Goal: Information Seeking & Learning: Check status

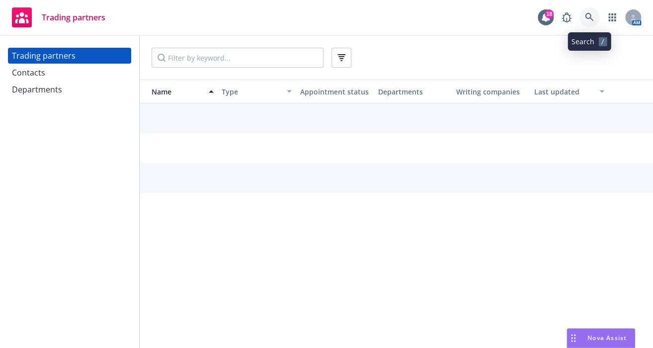
click at [586, 20] on icon at bounding box center [589, 17] width 9 height 9
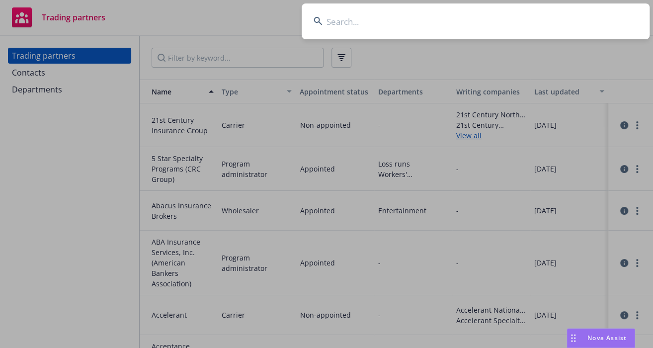
click at [586, 20] on input at bounding box center [475, 21] width 348 height 36
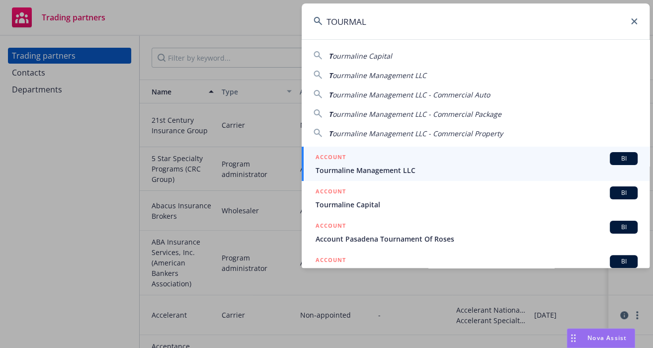
type input "TOURMAL"
click at [535, 174] on span "Tourmaline Management LLC" at bounding box center [476, 170] width 322 height 10
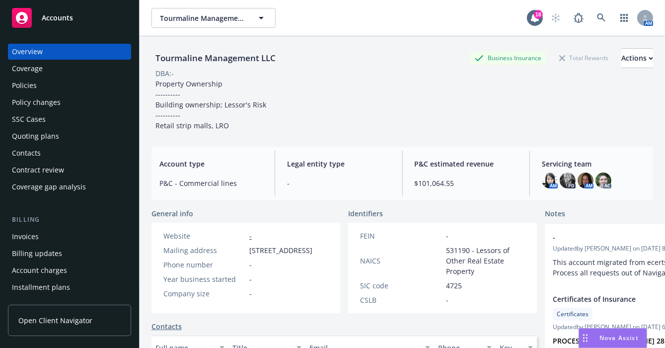
click at [428, 83] on div "Tourmaline Management LLC Business Insurance Total Rewards Actions DBA: - Prope…" at bounding box center [402, 89] width 502 height 82
click at [46, 86] on div "Policies" at bounding box center [69, 85] width 115 height 16
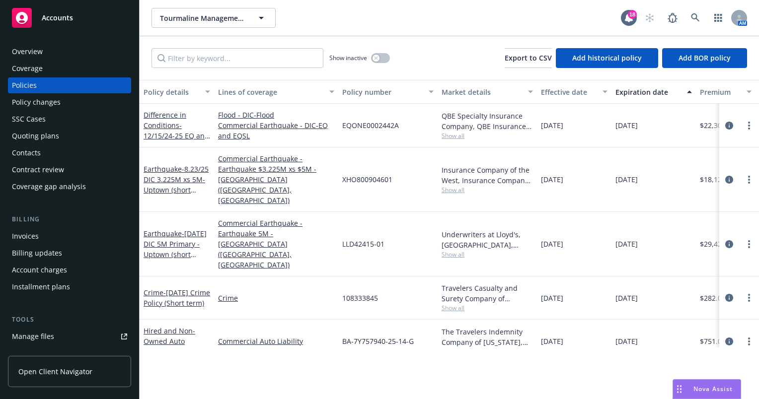
click at [40, 141] on div "Quoting plans" at bounding box center [35, 136] width 47 height 16
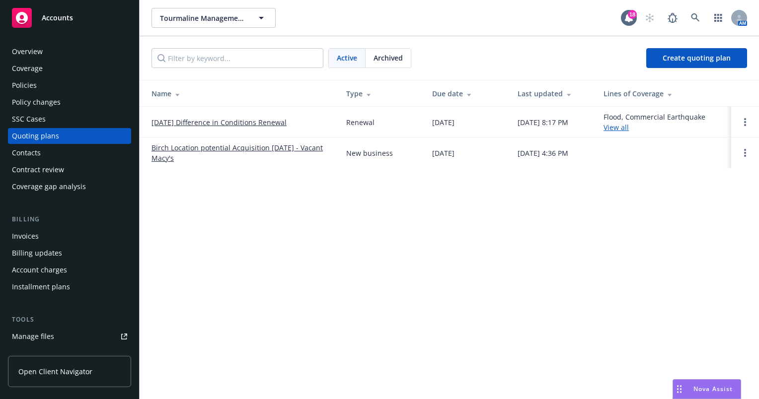
click at [211, 120] on link "[DATE] Difference in Conditions Renewal" at bounding box center [218, 122] width 135 height 10
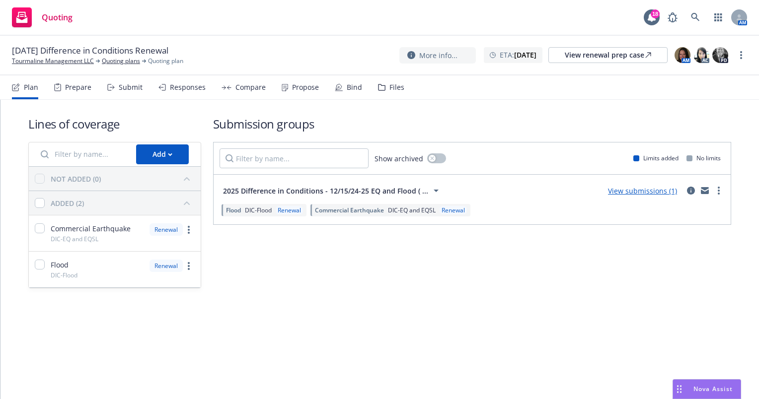
click at [288, 89] on div "Propose" at bounding box center [300, 87] width 37 height 24
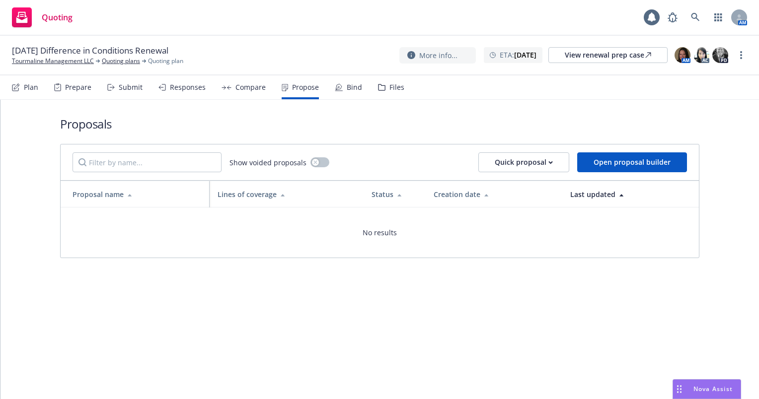
click at [191, 89] on div "Responses" at bounding box center [188, 87] width 36 height 8
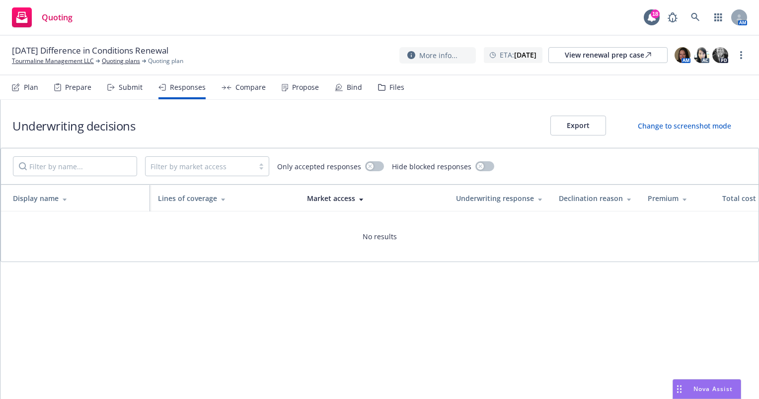
click at [135, 89] on div "Submit" at bounding box center [131, 87] width 24 height 8
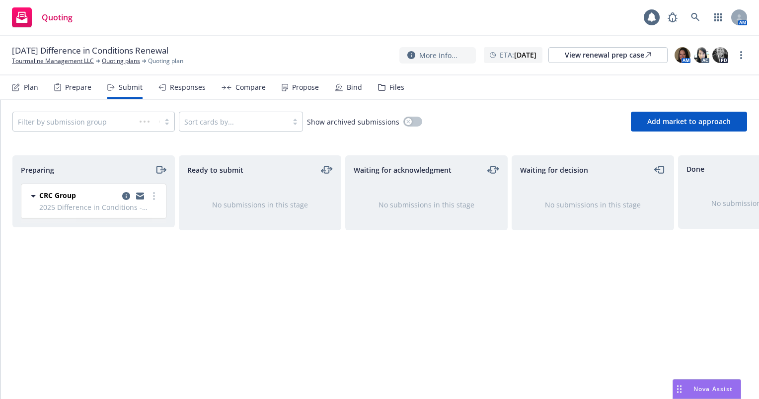
click at [173, 89] on div "Responses" at bounding box center [188, 87] width 36 height 8
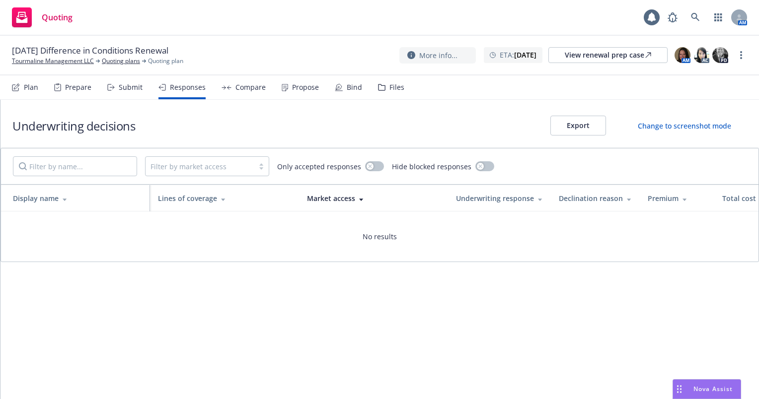
click at [257, 91] on div "Compare" at bounding box center [250, 87] width 30 height 8
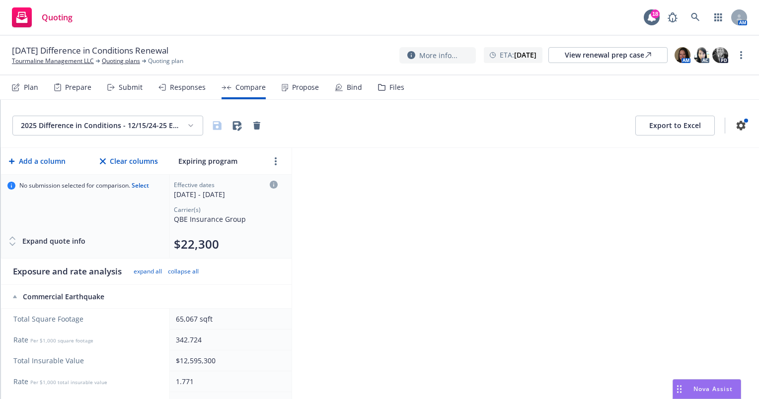
click at [34, 86] on div "Plan" at bounding box center [31, 87] width 14 height 8
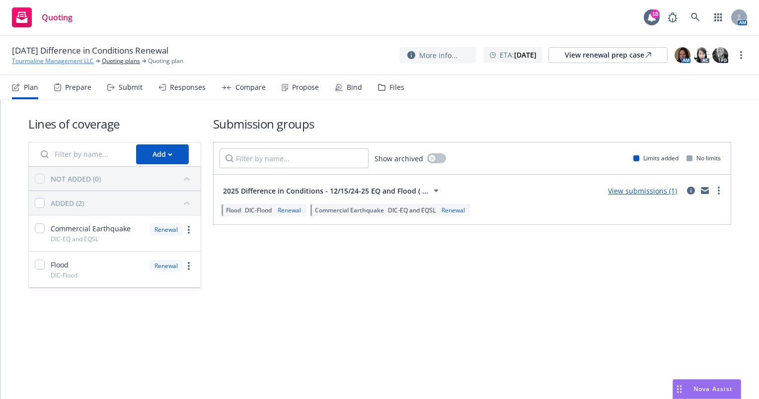
click at [46, 61] on link "Tourmaline Management LLC" at bounding box center [53, 61] width 82 height 9
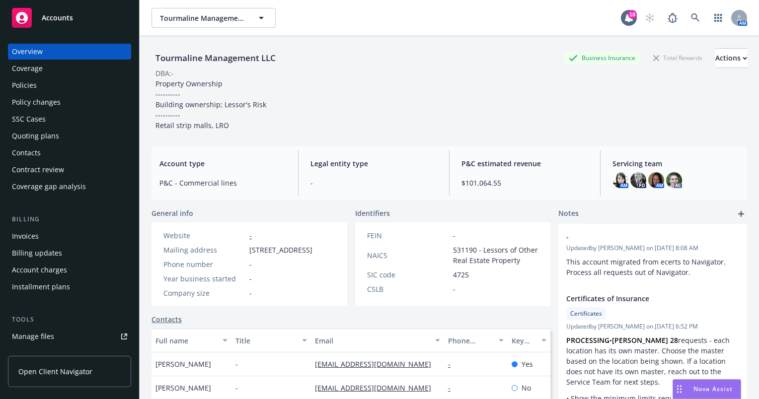
click at [59, 131] on div "Quoting plans" at bounding box center [69, 136] width 115 height 16
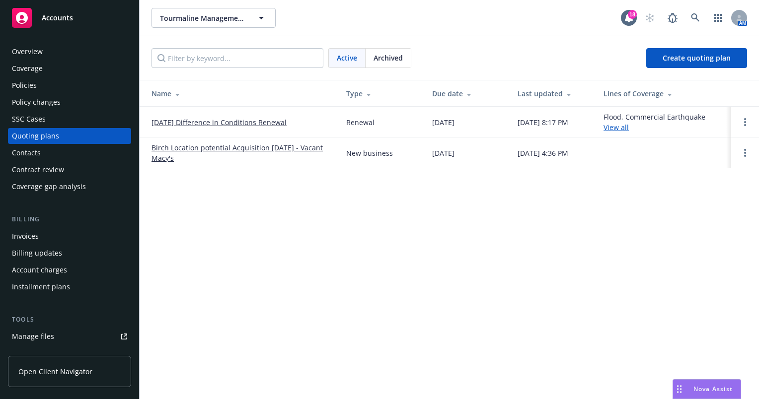
click at [628, 127] on link "View all" at bounding box center [615, 127] width 25 height 9
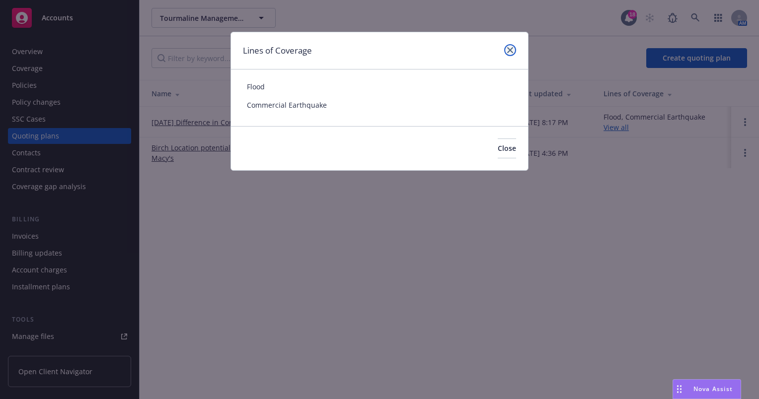
click at [513, 49] on link "close" at bounding box center [510, 50] width 12 height 12
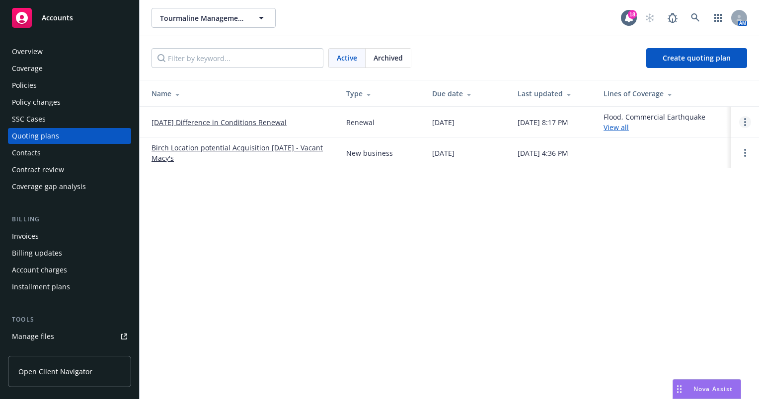
click at [745, 122] on circle "Open options" at bounding box center [745, 122] width 2 height 2
click at [676, 220] on div "Tourmaline Management LLC Tourmaline Management LLC 18 AM Active Archived Creat…" at bounding box center [449, 199] width 619 height 399
click at [180, 121] on link "[DATE] Difference in Conditions Renewal" at bounding box center [218, 122] width 135 height 10
click at [86, 83] on div "Policies" at bounding box center [69, 85] width 115 height 16
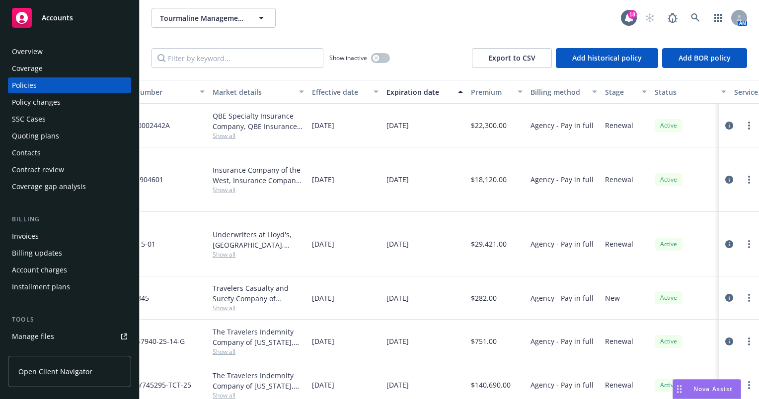
scroll to position [0, 234]
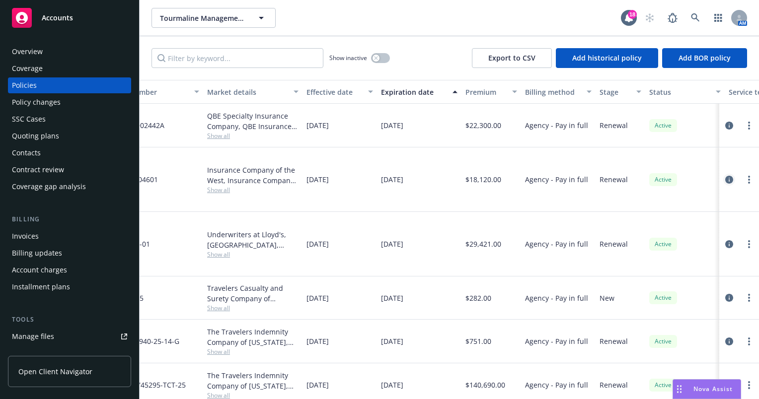
click at [725, 176] on icon "circleInformation" at bounding box center [729, 180] width 8 height 8
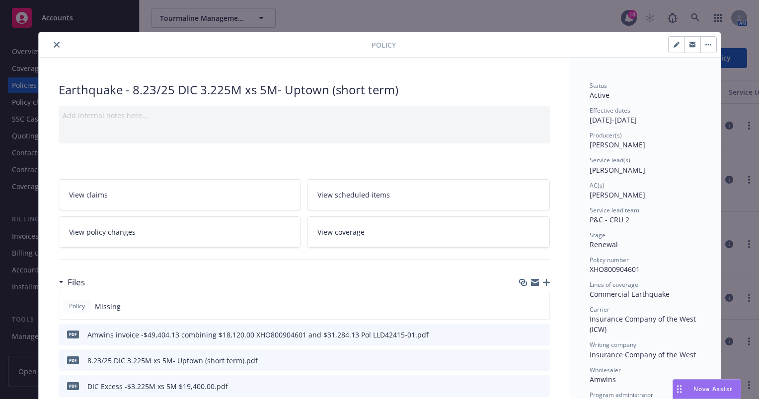
click at [54, 45] on icon "close" at bounding box center [57, 45] width 6 height 6
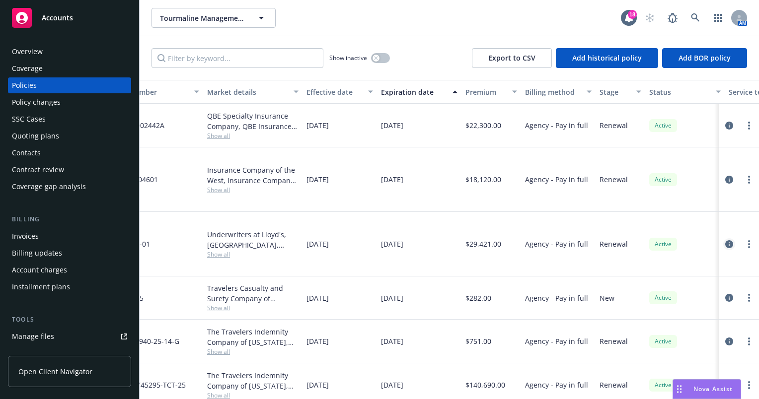
click at [725, 240] on icon "circleInformation" at bounding box center [729, 244] width 8 height 8
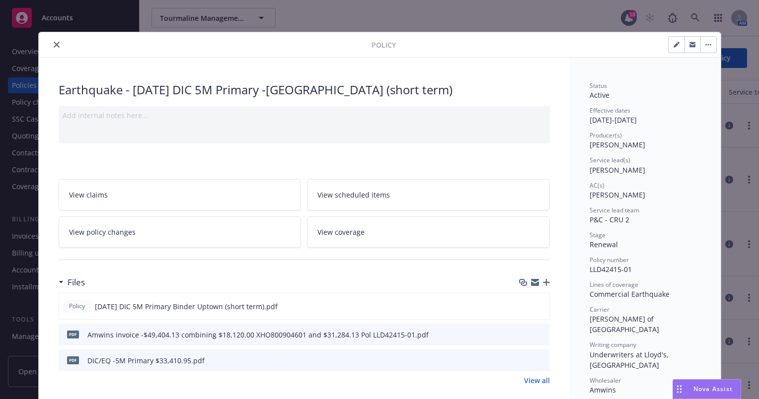
click at [54, 43] on icon "close" at bounding box center [57, 45] width 6 height 6
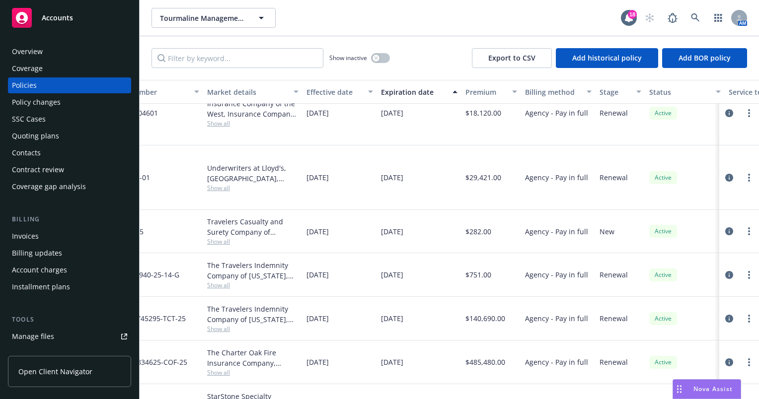
scroll to position [71, 234]
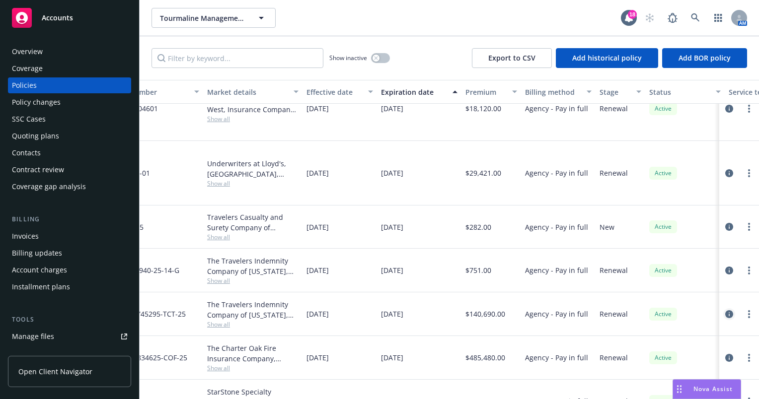
click at [725, 310] on icon "circleInformation" at bounding box center [729, 314] width 8 height 8
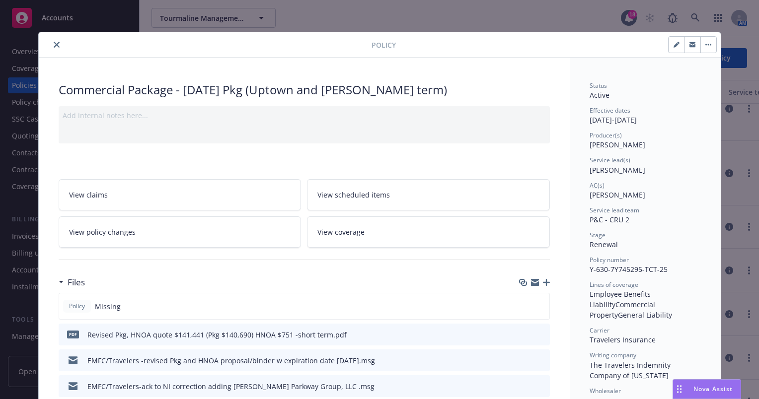
click at [51, 44] on button "close" at bounding box center [57, 45] width 12 height 12
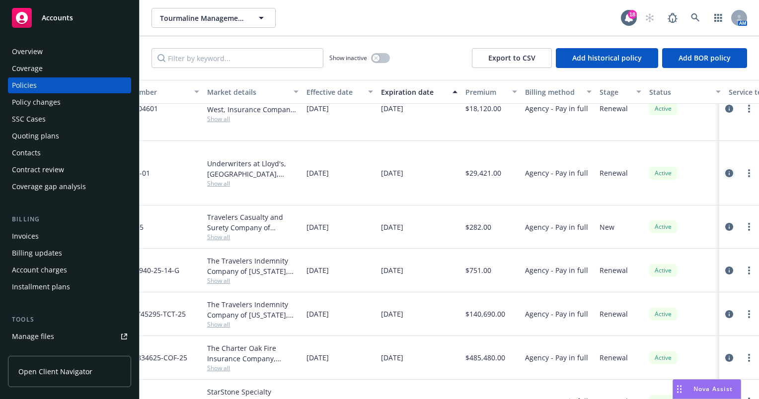
click at [725, 169] on icon "circleInformation" at bounding box center [729, 173] width 8 height 8
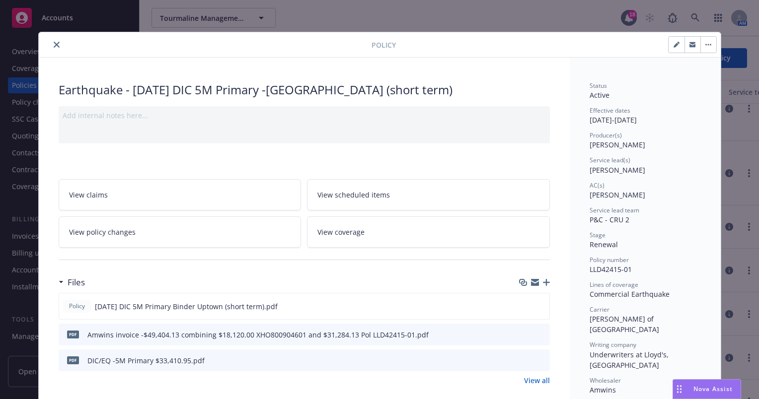
click at [54, 43] on icon "close" at bounding box center [57, 45] width 6 height 6
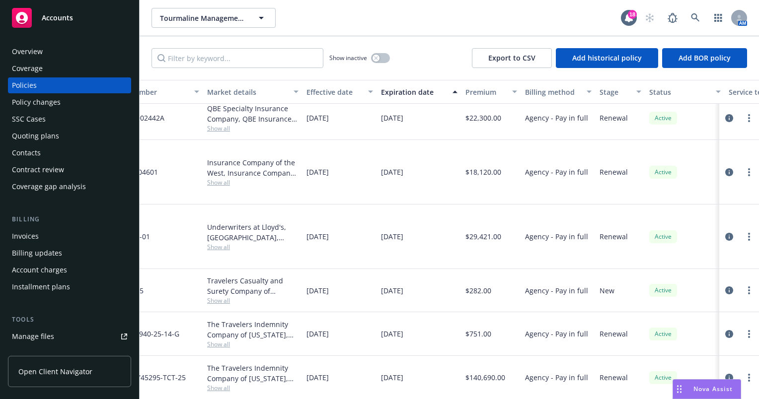
scroll to position [0, 234]
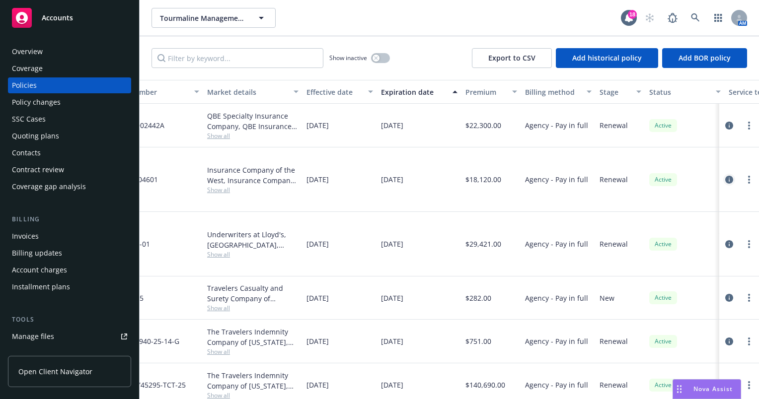
click at [725, 176] on icon "circleInformation" at bounding box center [729, 180] width 8 height 8
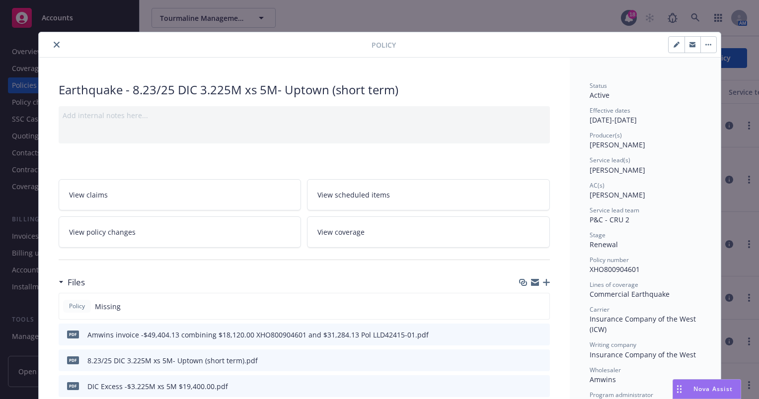
click at [51, 42] on button "close" at bounding box center [57, 45] width 12 height 12
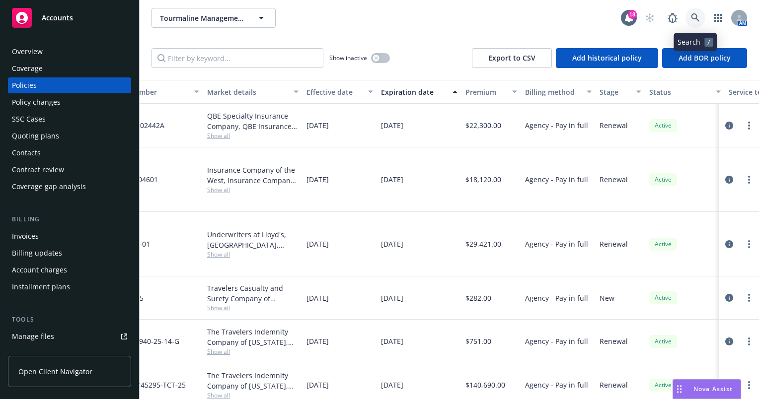
click at [696, 17] on icon at bounding box center [695, 17] width 8 height 8
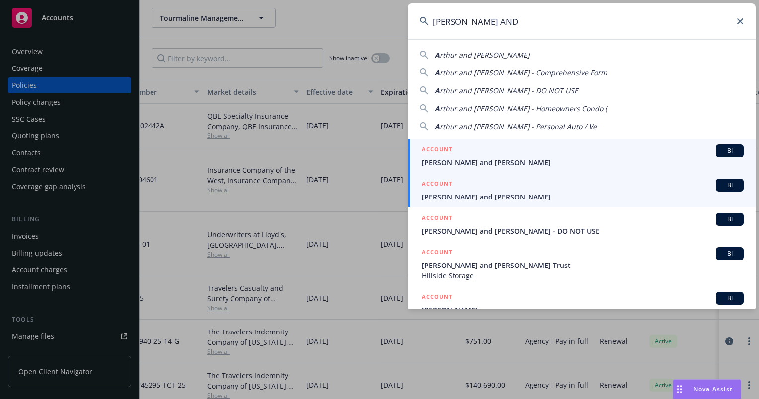
type input "[PERSON_NAME] AND"
click at [572, 195] on span "[PERSON_NAME] and [PERSON_NAME]" at bounding box center [583, 197] width 322 height 10
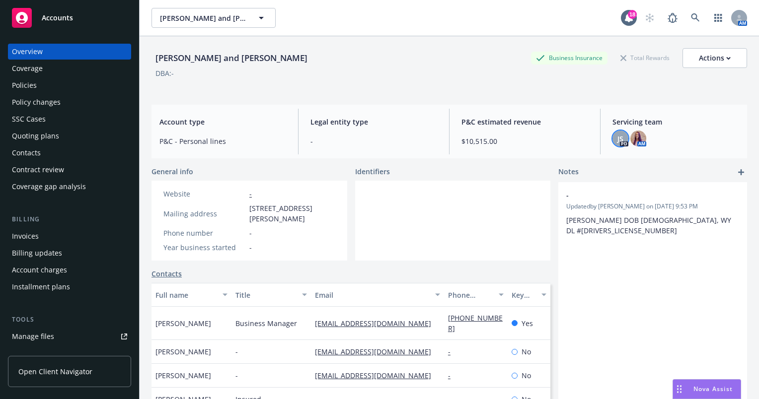
click at [614, 144] on div "JS" at bounding box center [620, 139] width 16 height 16
click at [588, 77] on div "DBA: -" at bounding box center [448, 73] width 595 height 10
click at [61, 89] on div "Policies" at bounding box center [69, 85] width 115 height 16
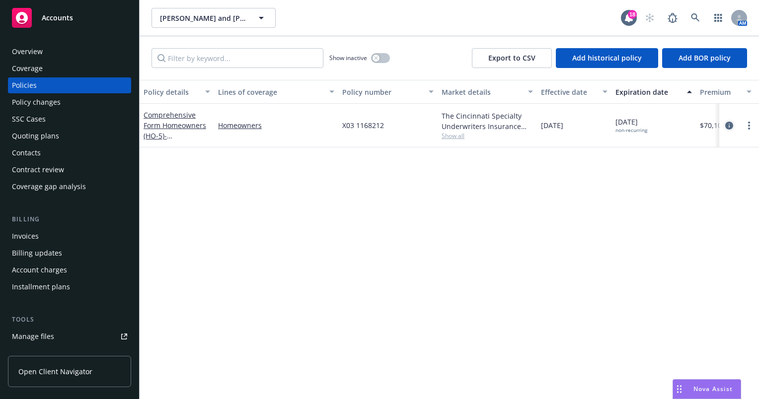
click at [730, 121] on link "circleInformation" at bounding box center [729, 126] width 12 height 12
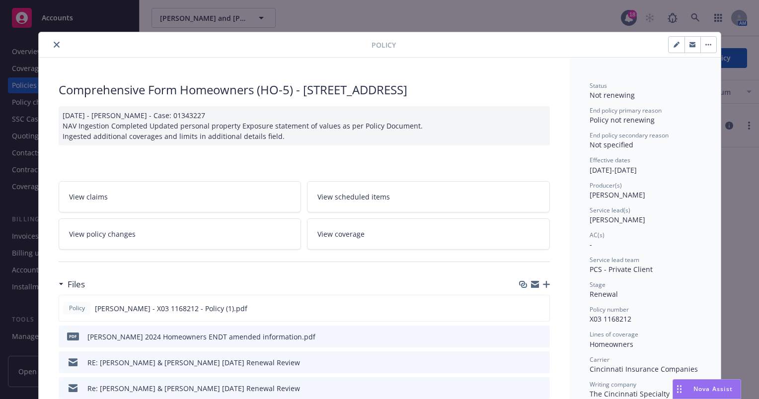
click at [54, 43] on icon "close" at bounding box center [57, 45] width 6 height 6
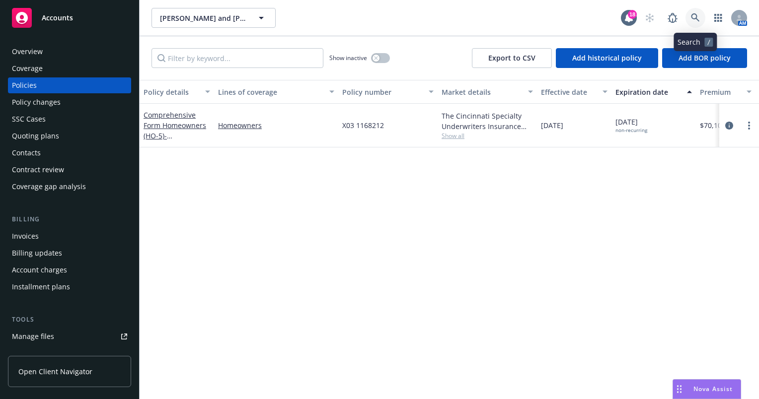
click at [690, 13] on link at bounding box center [695, 18] width 20 height 20
click at [35, 135] on div "Quoting plans" at bounding box center [35, 136] width 47 height 16
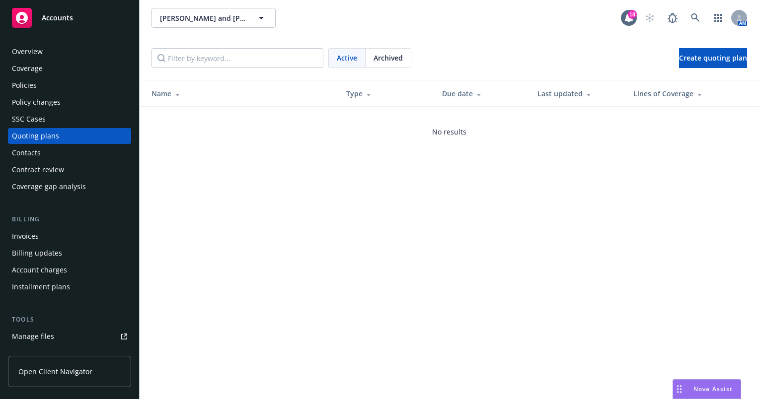
click at [52, 87] on div "Policies" at bounding box center [69, 85] width 115 height 16
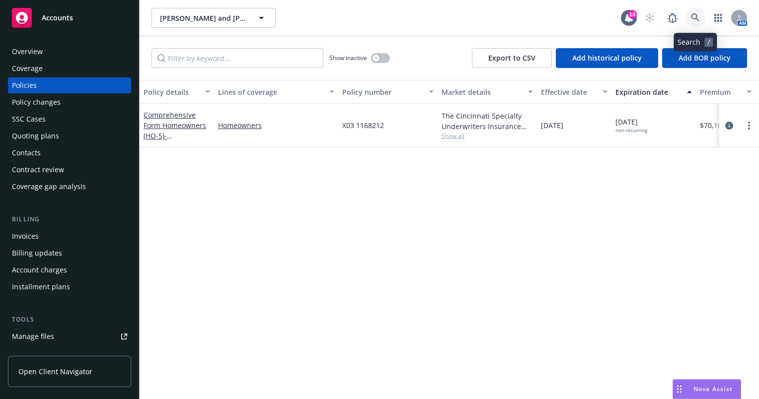
click at [694, 18] on icon at bounding box center [695, 17] width 8 height 8
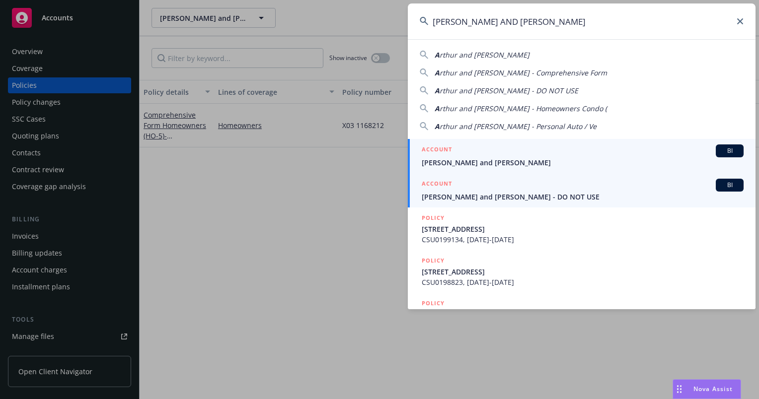
type input "[PERSON_NAME] AND [PERSON_NAME]"
click at [595, 191] on div "ACCOUNT BI" at bounding box center [583, 185] width 322 height 13
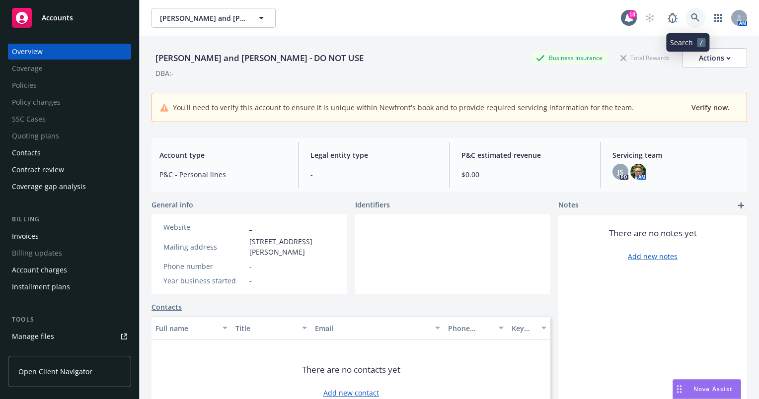
click at [691, 14] on icon at bounding box center [695, 17] width 9 height 9
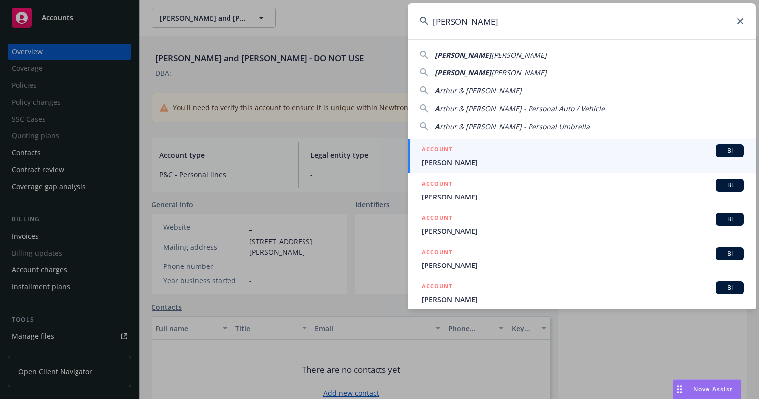
click at [451, 26] on input "[PERSON_NAME]" at bounding box center [582, 21] width 348 height 36
drag, startPoint x: 488, startPoint y: 18, endPoint x: 374, endPoint y: 15, distance: 113.8
click at [374, 15] on div "[PERSON_NAME] [PERSON_NAME] [PERSON_NAME] A rthur & [PERSON_NAME] A rthur & [PE…" at bounding box center [379, 199] width 759 height 399
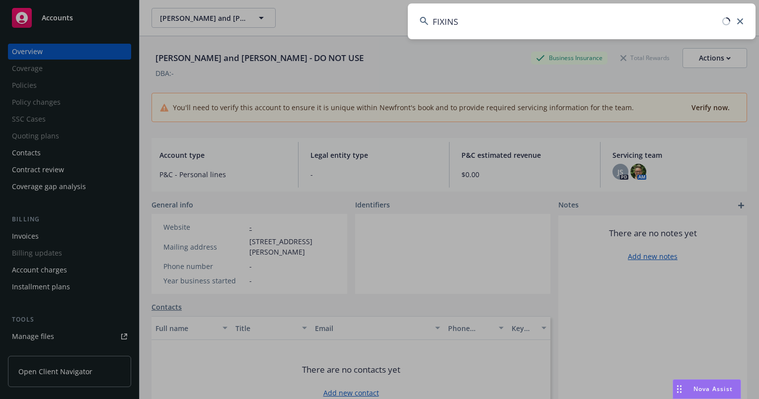
type input "FIXINS"
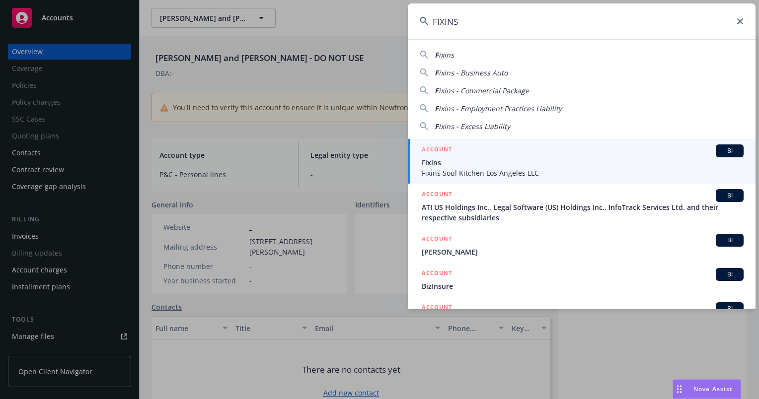
click at [514, 163] on span "Fixins" at bounding box center [583, 162] width 322 height 10
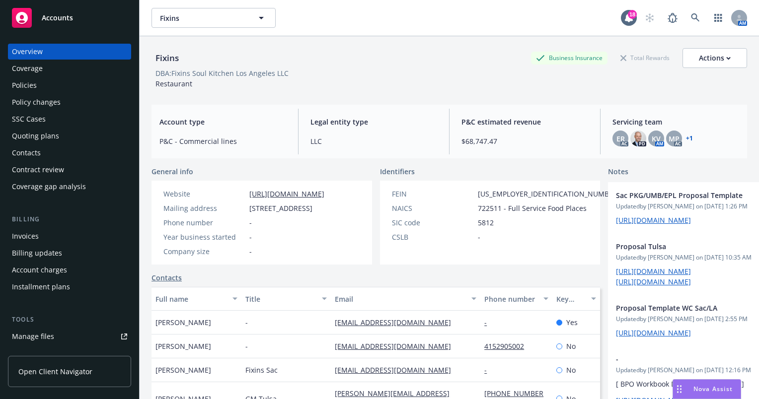
click at [65, 82] on div "Policies" at bounding box center [69, 85] width 115 height 16
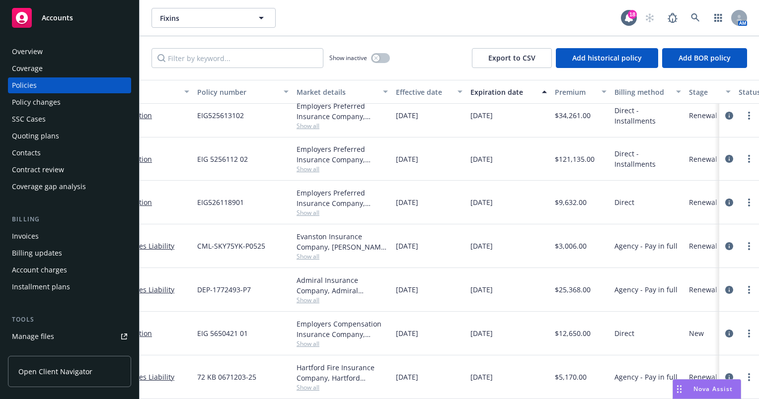
scroll to position [179, 147]
click at [725, 286] on icon "circleInformation" at bounding box center [729, 290] width 8 height 8
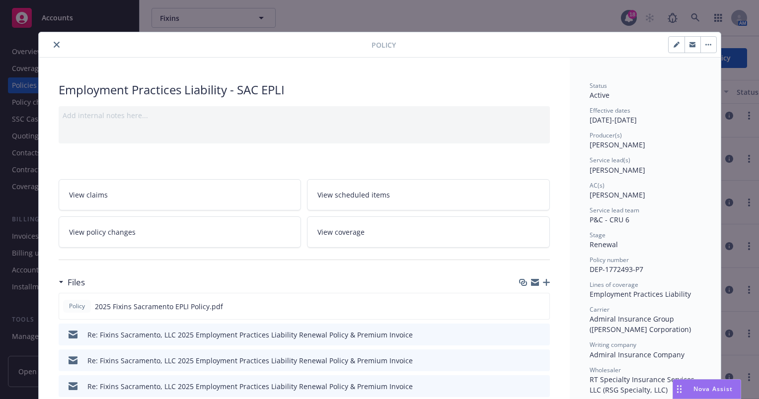
click at [51, 46] on button "close" at bounding box center [57, 45] width 12 height 12
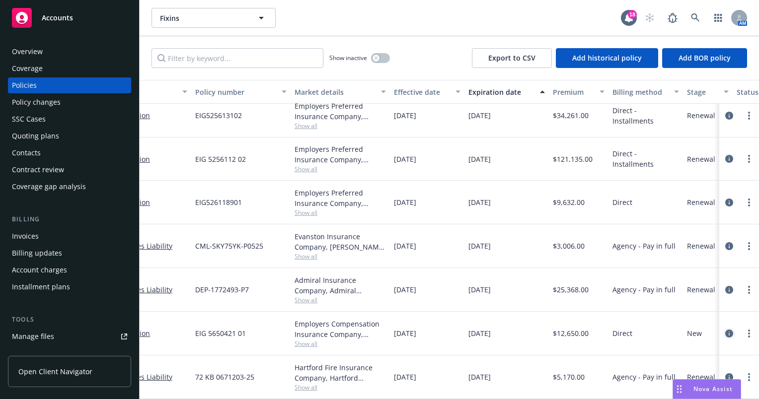
click at [725, 330] on icon "circleInformation" at bounding box center [729, 334] width 8 height 8
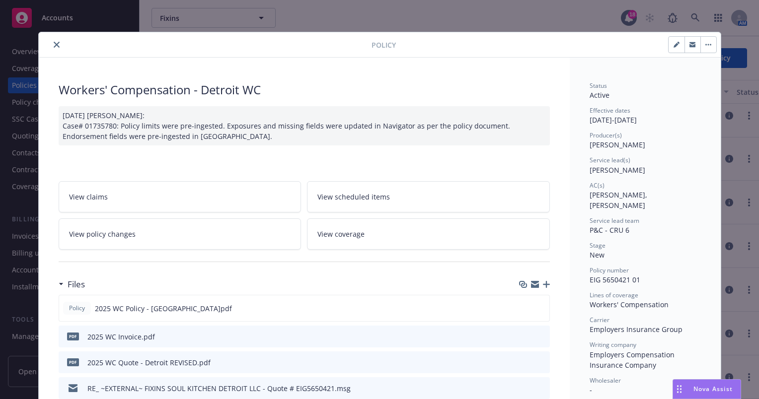
click at [54, 43] on icon "close" at bounding box center [57, 45] width 6 height 6
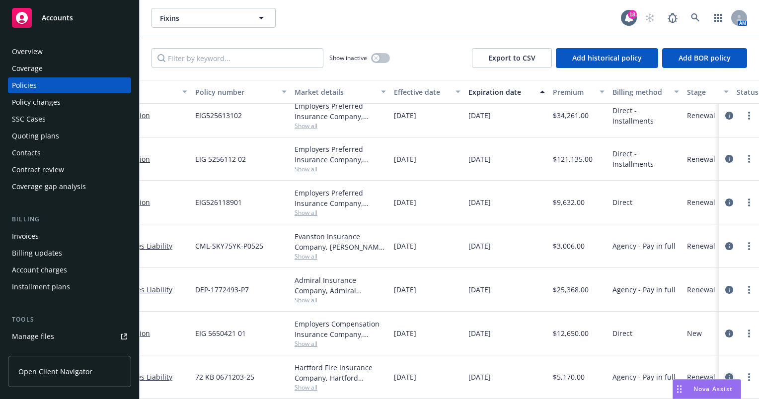
click at [725, 373] on icon "circleInformation" at bounding box center [729, 377] width 8 height 8
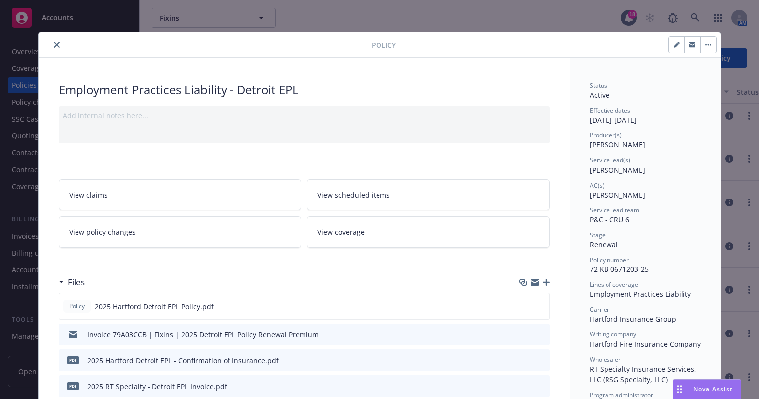
click at [51, 43] on button "close" at bounding box center [57, 45] width 12 height 12
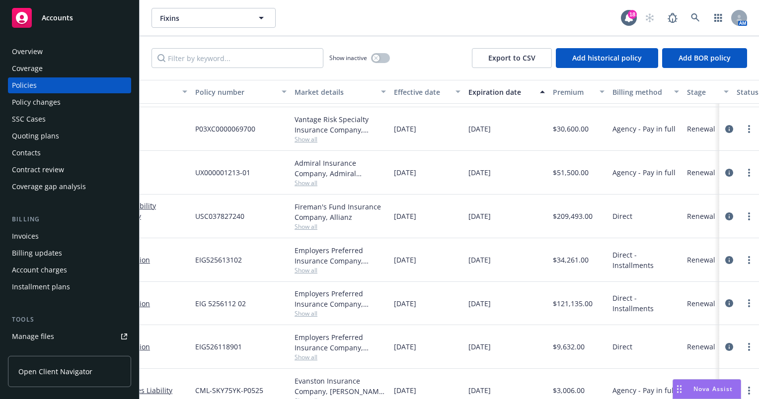
scroll to position [0, 147]
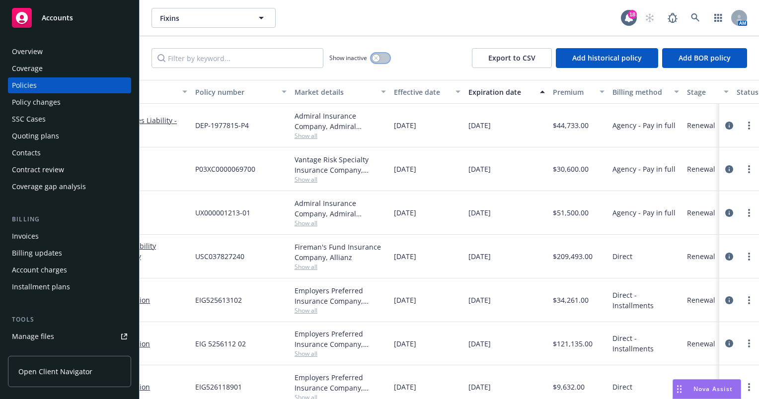
click at [377, 57] on icon "button" at bounding box center [376, 58] width 4 height 4
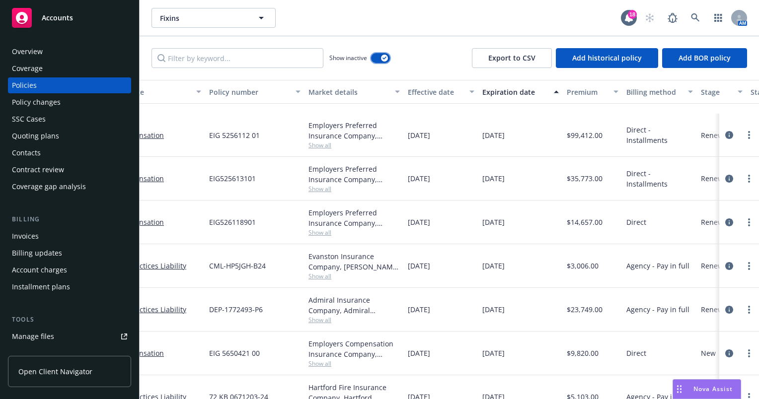
scroll to position [2086, 133]
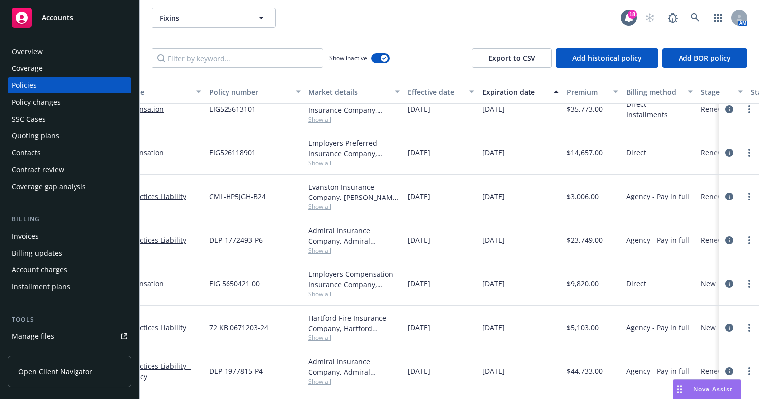
click at [448, 87] on div "Effective date" at bounding box center [436, 92] width 56 height 10
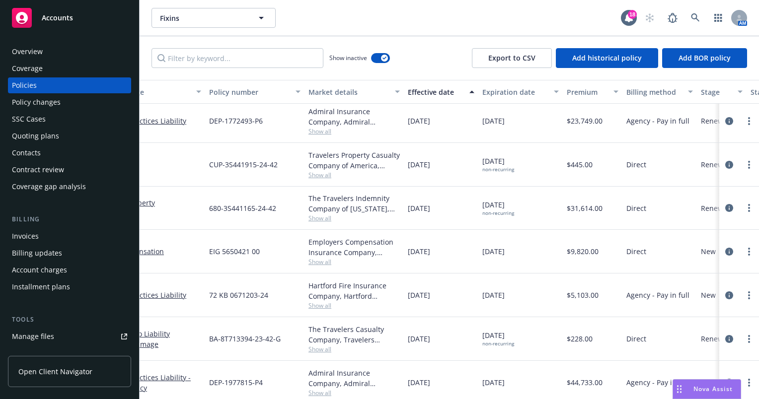
scroll to position [1955, 133]
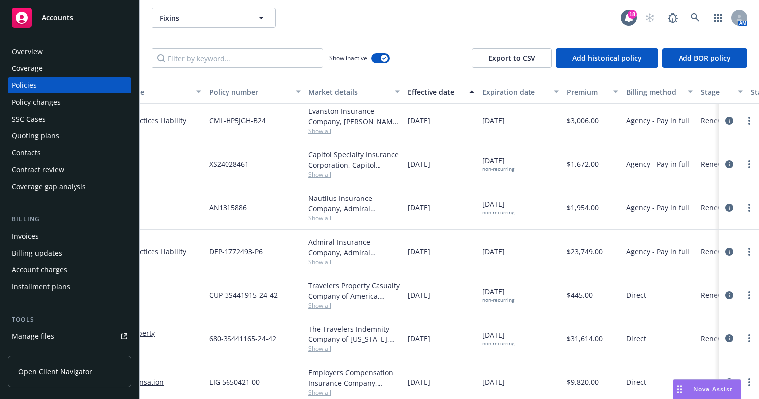
click at [528, 93] on div "Expiration date" at bounding box center [515, 92] width 66 height 10
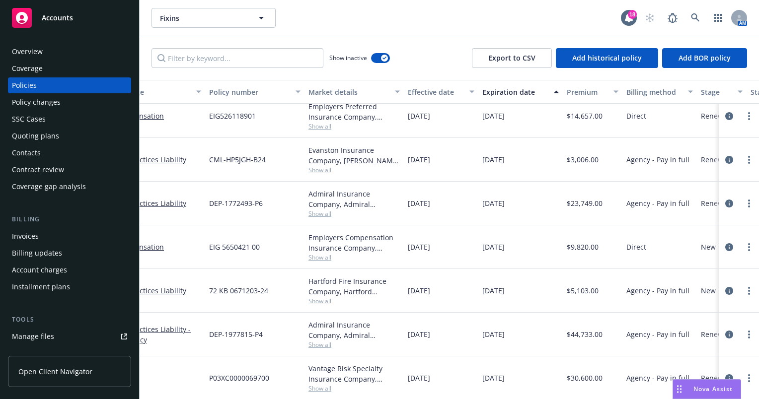
scroll to position [2073, 133]
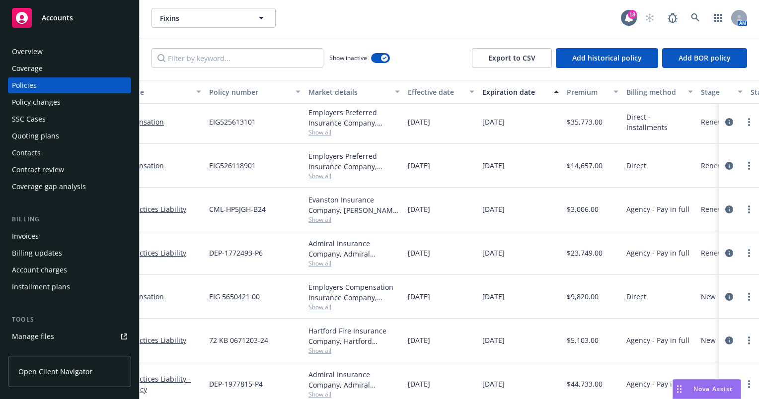
click at [438, 90] on div "Effective date" at bounding box center [436, 92] width 56 height 10
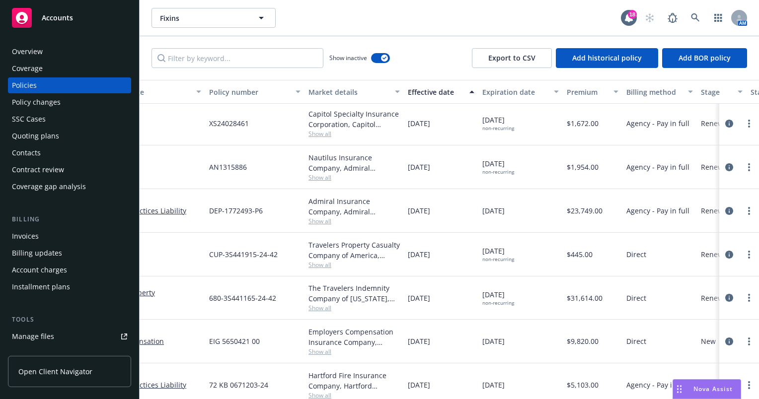
scroll to position [2042, 133]
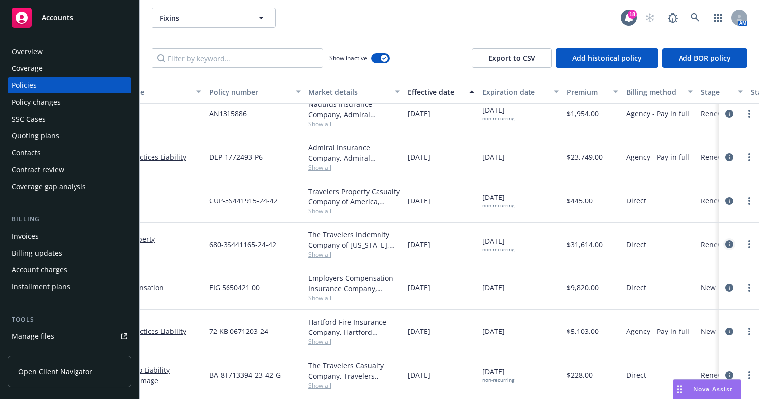
click at [725, 243] on icon "circleInformation" at bounding box center [729, 244] width 8 height 8
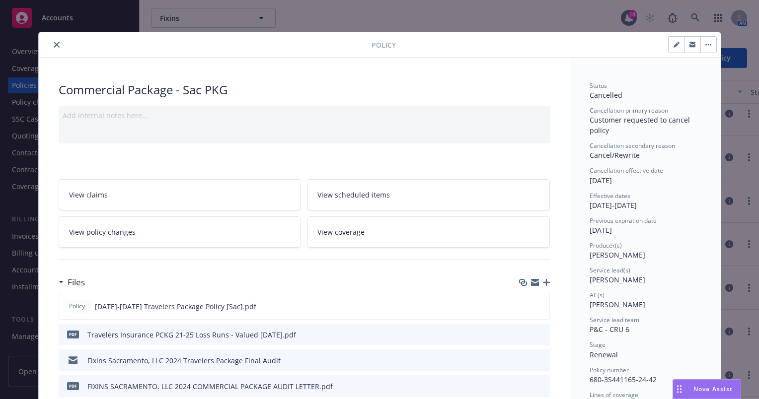
click at [54, 44] on icon "close" at bounding box center [57, 45] width 6 height 6
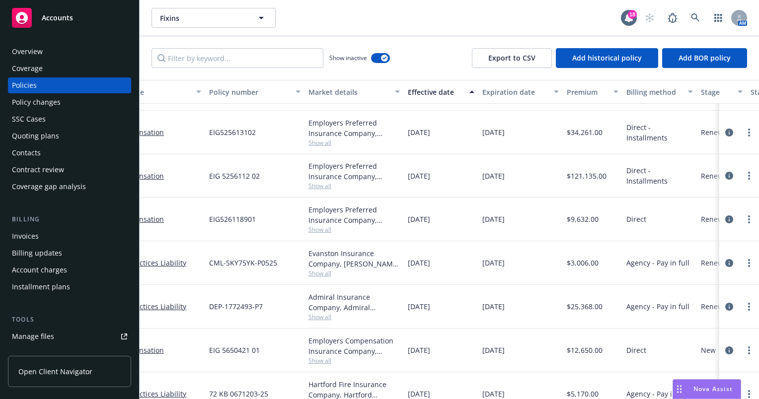
scroll to position [2484, 133]
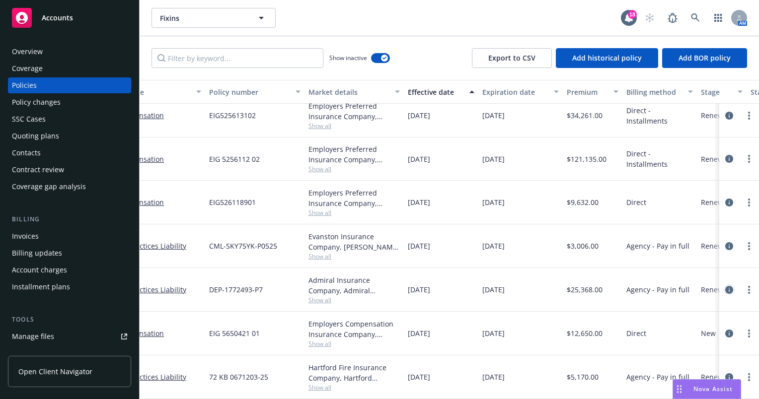
click at [725, 286] on icon "circleInformation" at bounding box center [729, 290] width 8 height 8
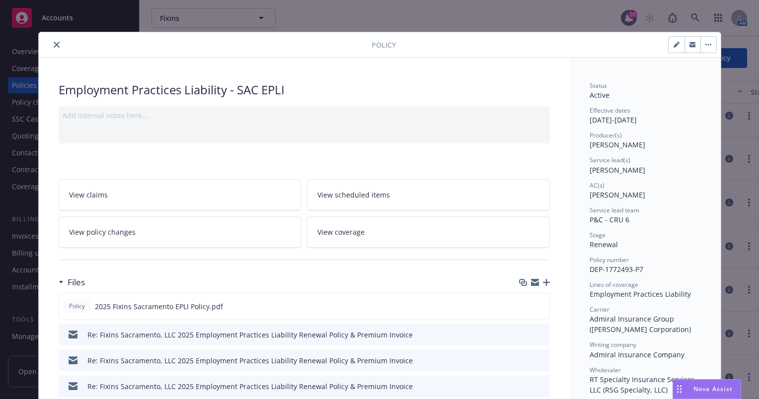
click at [52, 36] on div "Policy" at bounding box center [380, 44] width 682 height 25
click at [54, 47] on icon "close" at bounding box center [57, 45] width 6 height 6
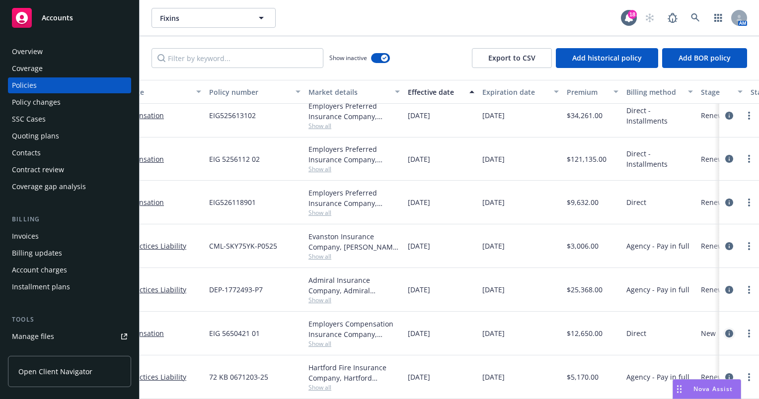
click at [723, 328] on link "circleInformation" at bounding box center [729, 334] width 12 height 12
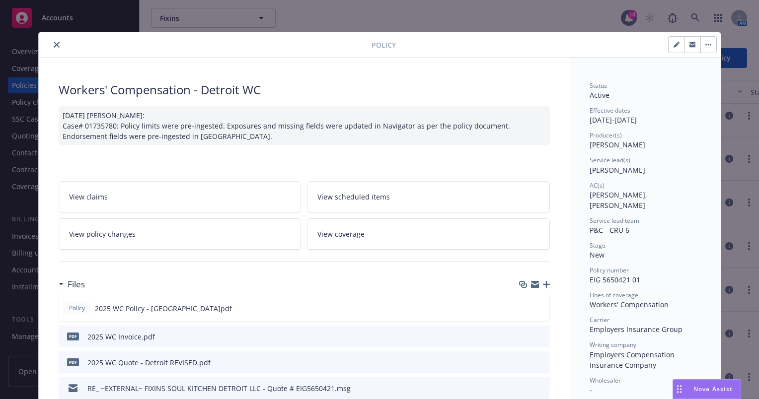
click at [54, 46] on icon "close" at bounding box center [57, 45] width 6 height 6
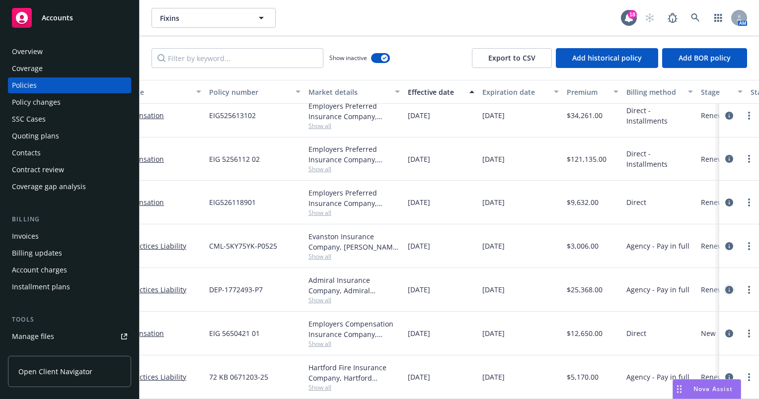
click at [725, 286] on icon "circleInformation" at bounding box center [729, 290] width 8 height 8
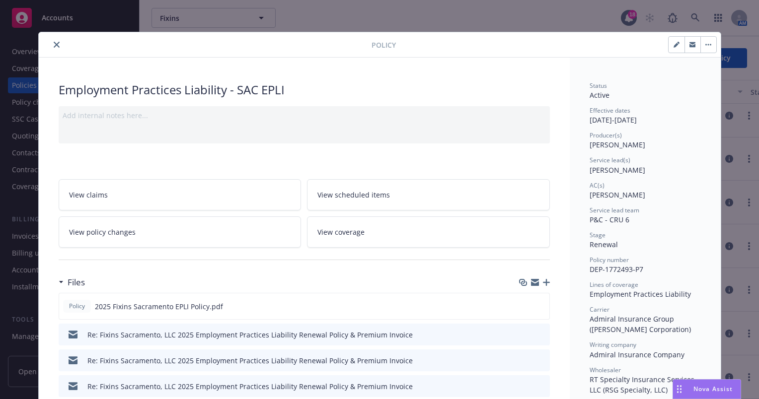
click at [51, 43] on button "close" at bounding box center [57, 45] width 12 height 12
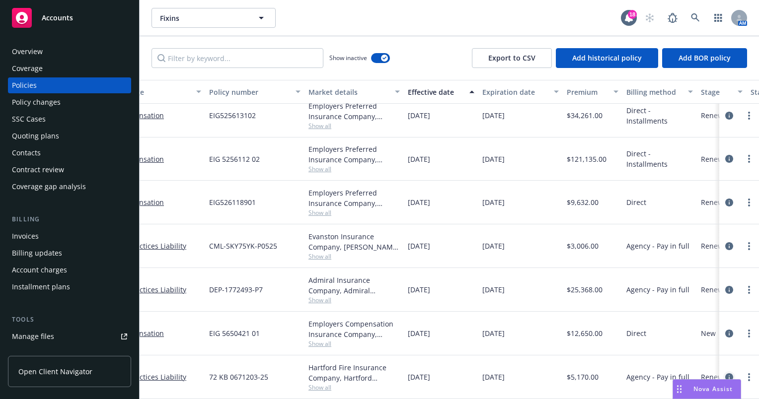
click at [725, 373] on icon "circleInformation" at bounding box center [729, 377] width 8 height 8
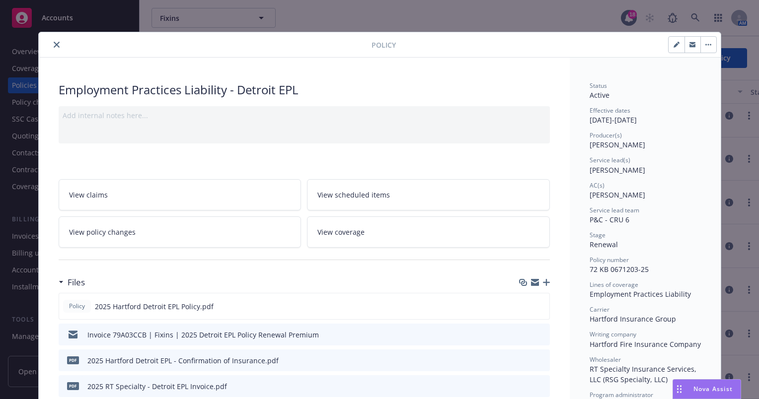
click at [54, 42] on icon "close" at bounding box center [57, 45] width 6 height 6
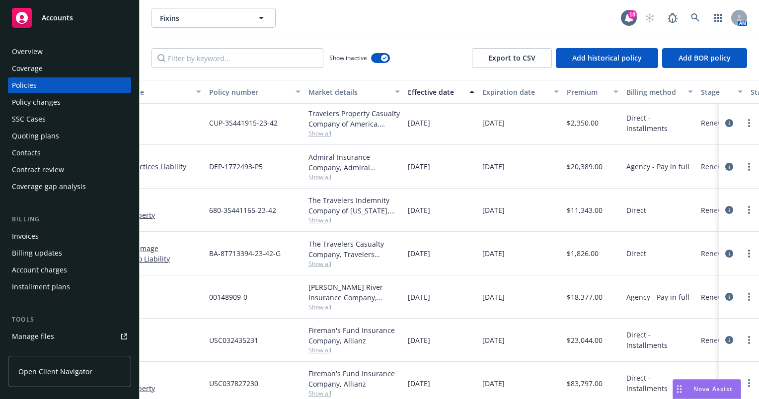
scroll to position [1341, 133]
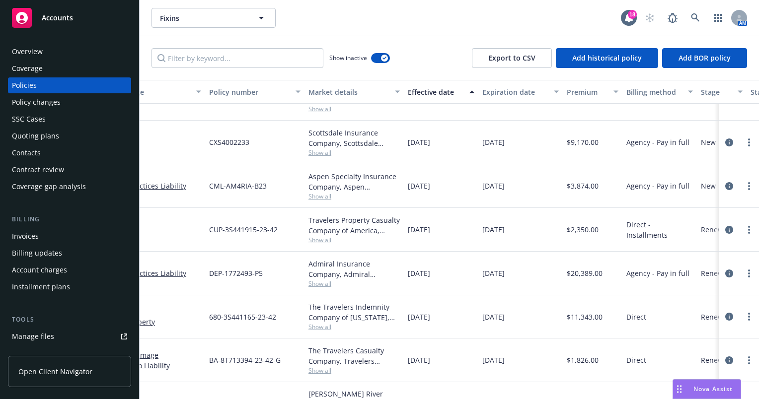
click at [58, 233] on div "Invoices" at bounding box center [69, 236] width 115 height 16
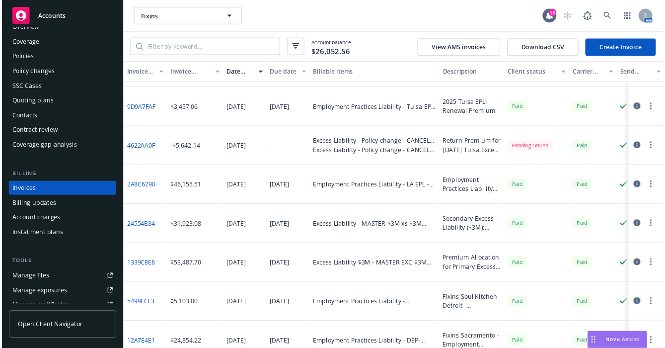
scroll to position [99, 0]
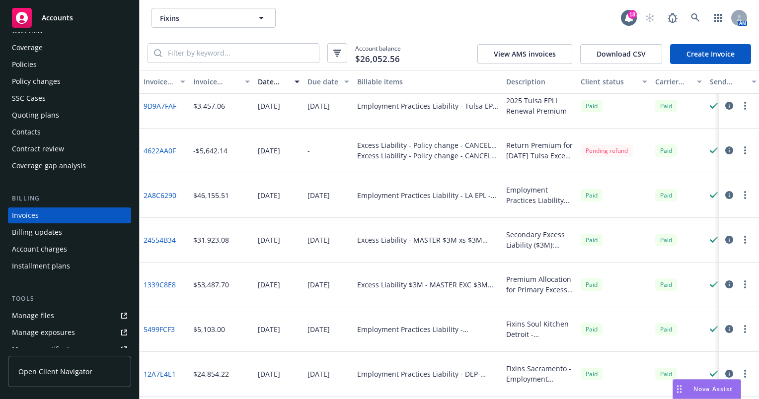
click at [61, 123] on div "Overview Coverage Policies Policy changes SSC Cases Quoting plans Contacts Cont…" at bounding box center [69, 98] width 123 height 151
click at [60, 116] on div "Quoting plans" at bounding box center [69, 115] width 115 height 16
